Goal: Information Seeking & Learning: Learn about a topic

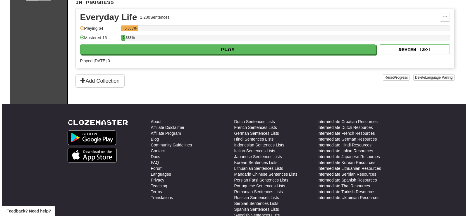
scroll to position [117, 0]
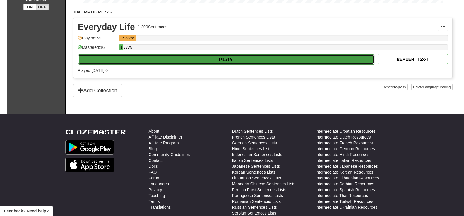
click at [232, 57] on button "Play" at bounding box center [226, 59] width 296 height 10
select select "**"
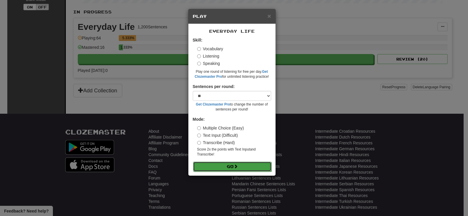
click at [229, 168] on button "Go" at bounding box center [232, 167] width 78 height 10
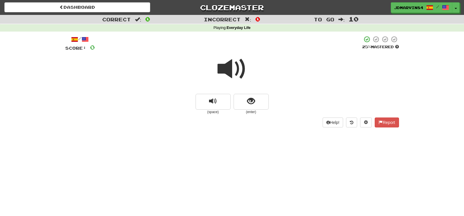
click at [231, 67] on span at bounding box center [232, 68] width 29 height 29
click at [210, 102] on span "replay audio" at bounding box center [213, 102] width 8 height 8
click at [254, 98] on span "show sentence" at bounding box center [251, 102] width 8 height 8
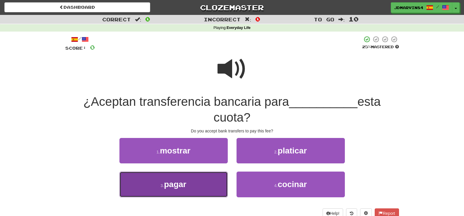
click at [171, 185] on span "pagar" at bounding box center [175, 184] width 22 height 9
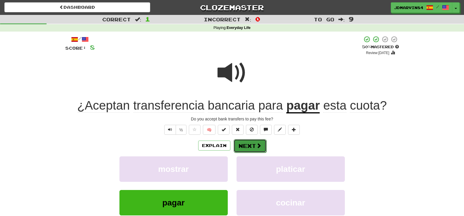
click at [251, 146] on button "Next" at bounding box center [250, 145] width 33 height 13
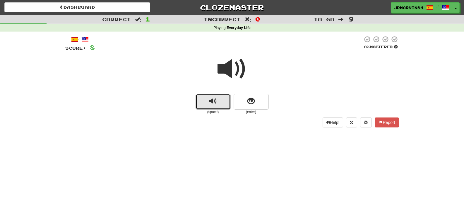
click at [213, 100] on span "replay audio" at bounding box center [213, 102] width 8 height 8
click at [250, 100] on span "show sentence" at bounding box center [251, 102] width 8 height 8
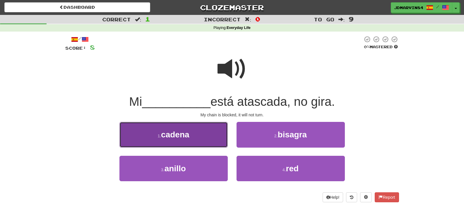
click at [167, 134] on span "cadena" at bounding box center [175, 134] width 28 height 9
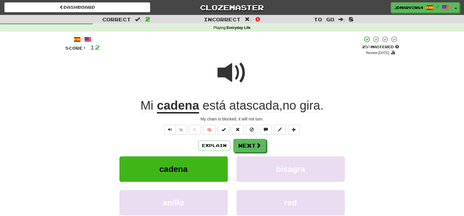
click at [230, 74] on span at bounding box center [232, 72] width 29 height 29
click at [181, 131] on button "½" at bounding box center [181, 130] width 11 height 10
click at [250, 145] on button "Next" at bounding box center [250, 145] width 33 height 13
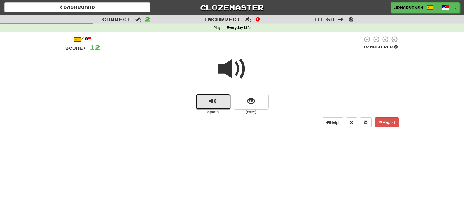
click at [214, 102] on span "replay audio" at bounding box center [213, 102] width 8 height 8
click at [249, 102] on span "show sentence" at bounding box center [251, 102] width 8 height 8
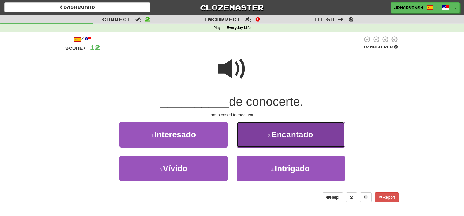
click at [308, 140] on button "2 . Encantado" at bounding box center [291, 134] width 108 height 25
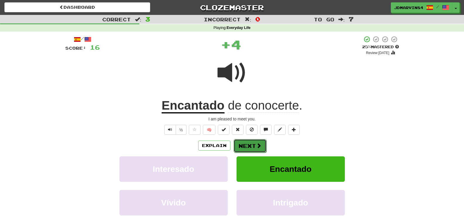
click at [252, 146] on button "Next" at bounding box center [250, 145] width 33 height 13
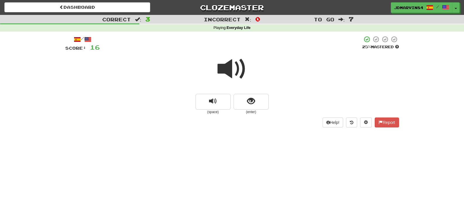
click at [230, 68] on span at bounding box center [232, 68] width 29 height 29
click at [209, 102] on button "replay audio" at bounding box center [213, 102] width 35 height 16
click at [218, 93] on div at bounding box center [232, 73] width 334 height 42
click at [213, 99] on span "replay audio" at bounding box center [213, 102] width 8 height 8
click at [234, 67] on span at bounding box center [232, 68] width 29 height 29
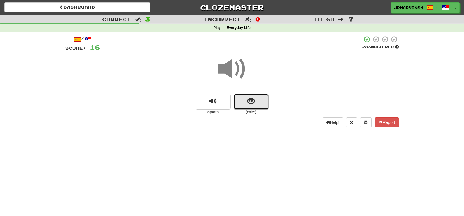
click at [252, 100] on span "show sentence" at bounding box center [251, 102] width 8 height 8
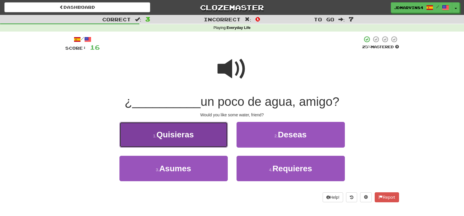
click at [180, 138] on span "Quisieras" at bounding box center [175, 134] width 37 height 9
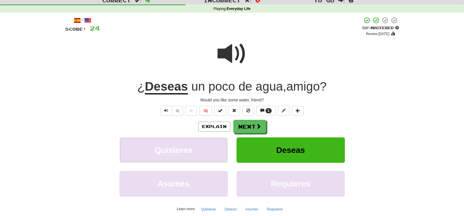
scroll to position [29, 0]
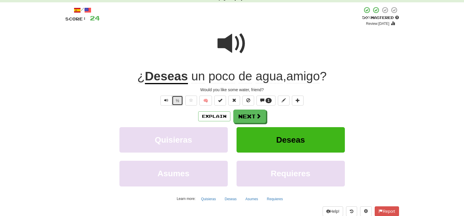
click at [175, 102] on button "½" at bounding box center [177, 101] width 11 height 10
click at [253, 116] on button "Next" at bounding box center [250, 116] width 33 height 13
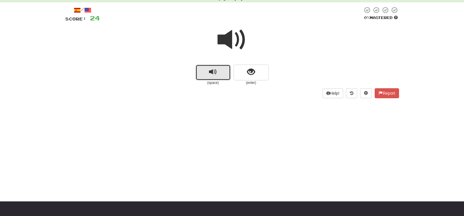
click at [212, 71] on span "replay audio" at bounding box center [213, 72] width 8 height 8
click at [250, 74] on span "show sentence" at bounding box center [251, 72] width 8 height 8
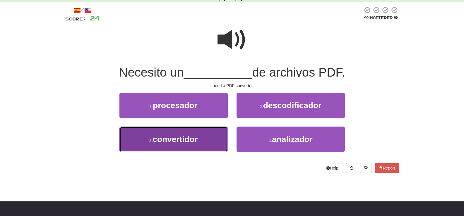
click at [191, 139] on span "convertidor" at bounding box center [175, 139] width 45 height 9
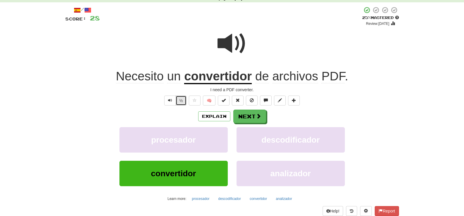
click at [181, 100] on button "½" at bounding box center [181, 101] width 11 height 10
click at [169, 102] on span "Text-to-speech controls" at bounding box center [170, 100] width 4 height 4
click at [249, 116] on button "Next" at bounding box center [250, 116] width 33 height 13
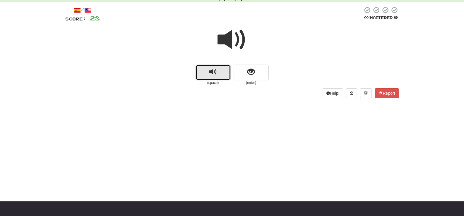
click at [216, 75] on span "replay audio" at bounding box center [213, 72] width 8 height 8
click at [251, 75] on span "show sentence" at bounding box center [251, 72] width 8 height 8
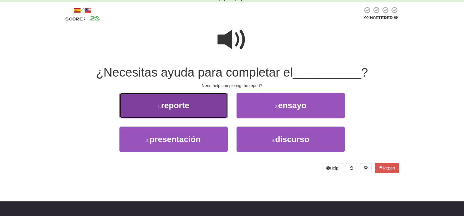
click at [195, 103] on button "1 . reporte" at bounding box center [173, 105] width 108 height 25
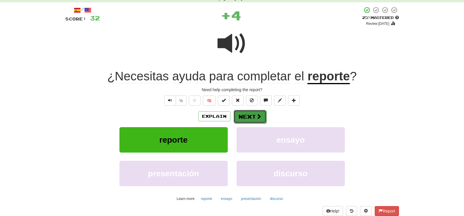
click at [248, 116] on button "Next" at bounding box center [250, 116] width 33 height 13
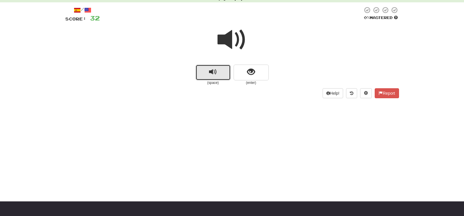
click at [215, 72] on span "replay audio" at bounding box center [213, 72] width 8 height 8
click at [255, 70] on button "show sentence" at bounding box center [251, 73] width 35 height 16
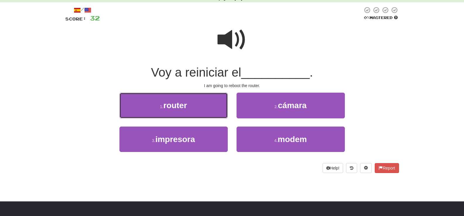
drag, startPoint x: 176, startPoint y: 107, endPoint x: 192, endPoint y: 108, distance: 16.4
click at [180, 107] on span "router" at bounding box center [175, 105] width 24 height 9
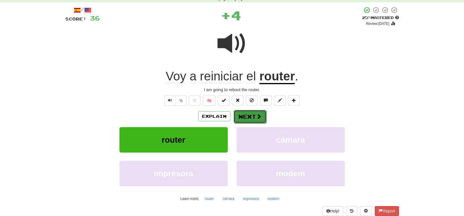
click at [254, 118] on button "Next" at bounding box center [250, 116] width 33 height 13
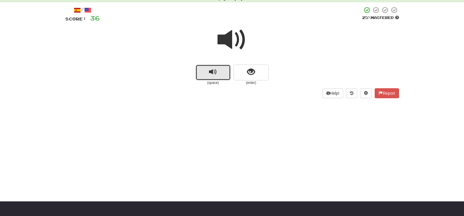
click at [213, 68] on span "replay audio" at bounding box center [213, 72] width 8 height 8
click at [250, 72] on span "show sentence" at bounding box center [251, 72] width 8 height 8
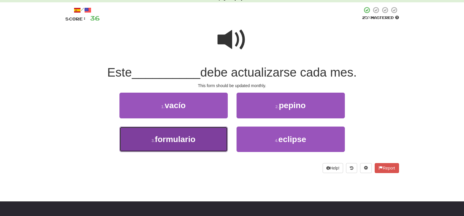
click at [188, 138] on span "formulario" at bounding box center [175, 139] width 40 height 9
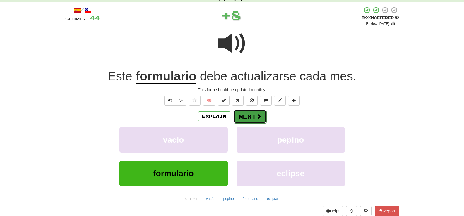
click at [248, 115] on button "Next" at bounding box center [250, 116] width 33 height 13
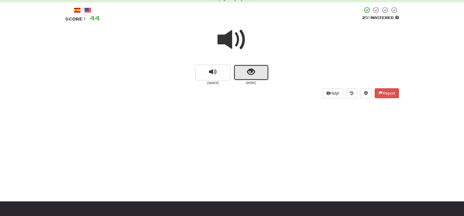
click at [251, 71] on span "show sentence" at bounding box center [251, 72] width 8 height 8
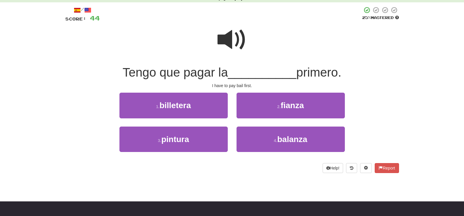
click at [235, 41] on span at bounding box center [232, 39] width 29 height 29
click at [235, 43] on span at bounding box center [232, 39] width 29 height 29
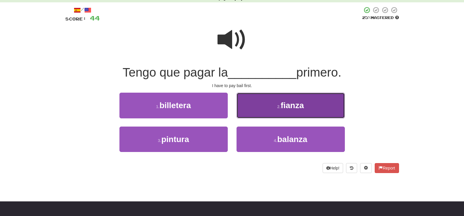
click at [290, 101] on button "2 . fianza" at bounding box center [291, 105] width 108 height 25
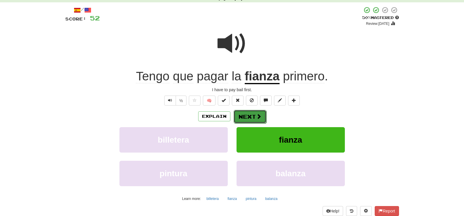
click at [255, 117] on button "Next" at bounding box center [250, 116] width 33 height 13
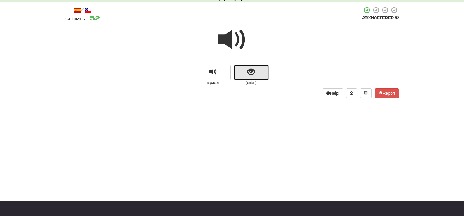
click at [249, 72] on span "show sentence" at bounding box center [251, 72] width 8 height 8
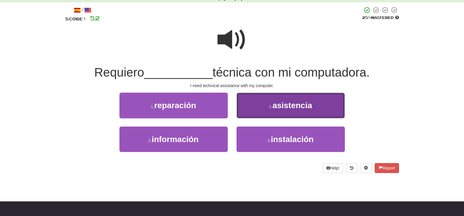
click at [321, 109] on button "2 . asistencia" at bounding box center [291, 105] width 108 height 25
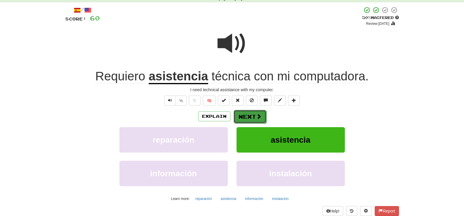
click at [253, 114] on button "Next" at bounding box center [250, 116] width 33 height 13
